Goal: Find contact information: Find contact information

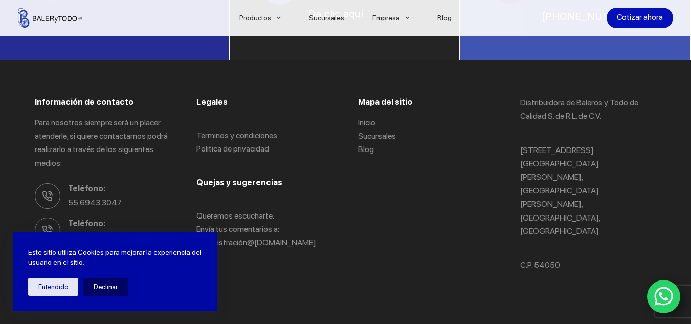
scroll to position [869, 0]
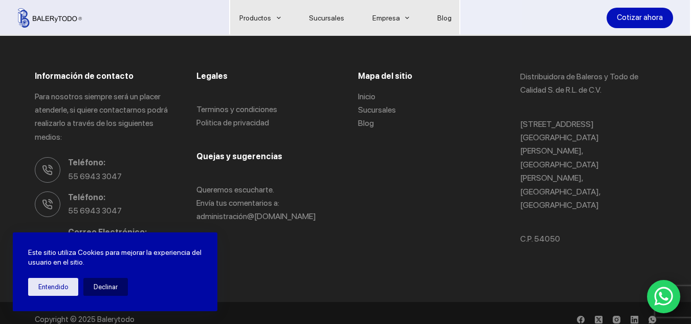
drag, startPoint x: 696, startPoint y: 59, endPoint x: 671, endPoint y: 320, distance: 262.7
click at [59, 294] on button "Entendido" at bounding box center [53, 287] width 50 height 18
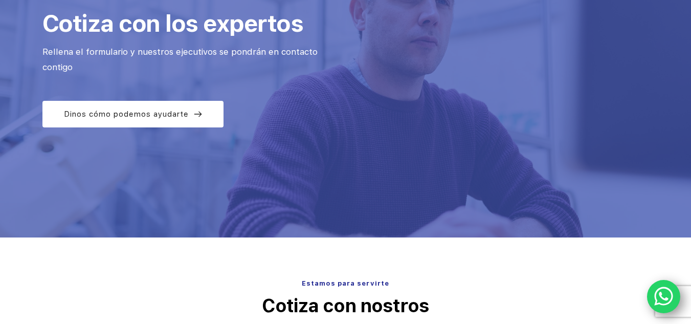
scroll to position [0, 0]
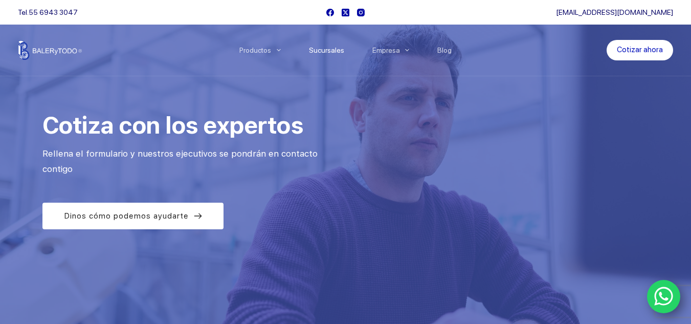
click at [330, 50] on link "Sucursales" at bounding box center [326, 50] width 63 height 0
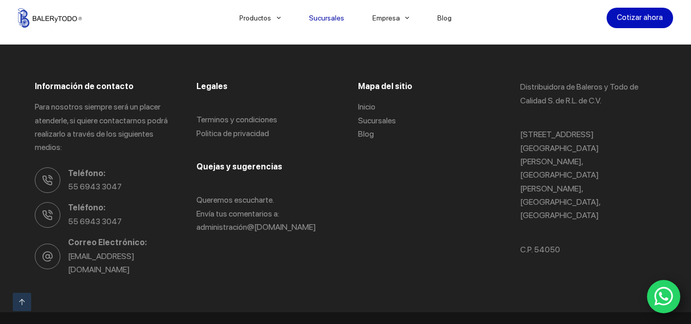
scroll to position [1408, 0]
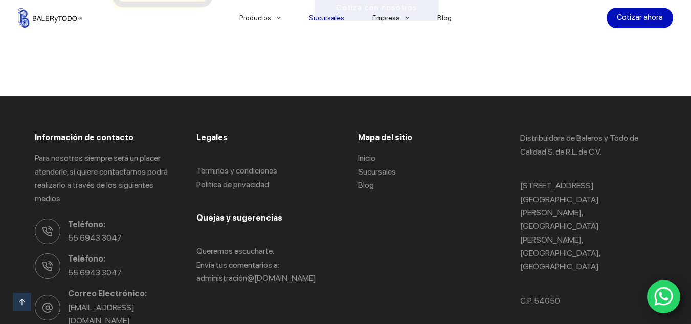
click at [664, 297] on icon "WhatsApp" at bounding box center [663, 295] width 19 height 21
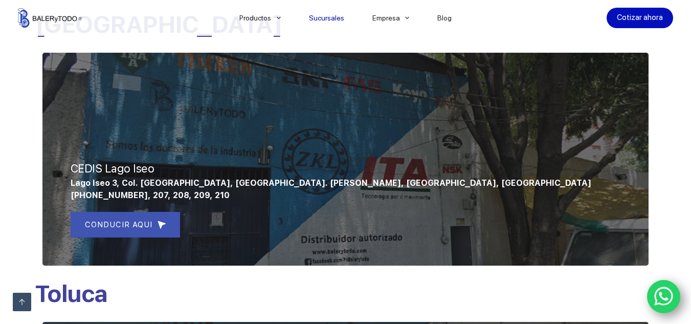
scroll to position [384, 0]
